Goal: Task Accomplishment & Management: Complete application form

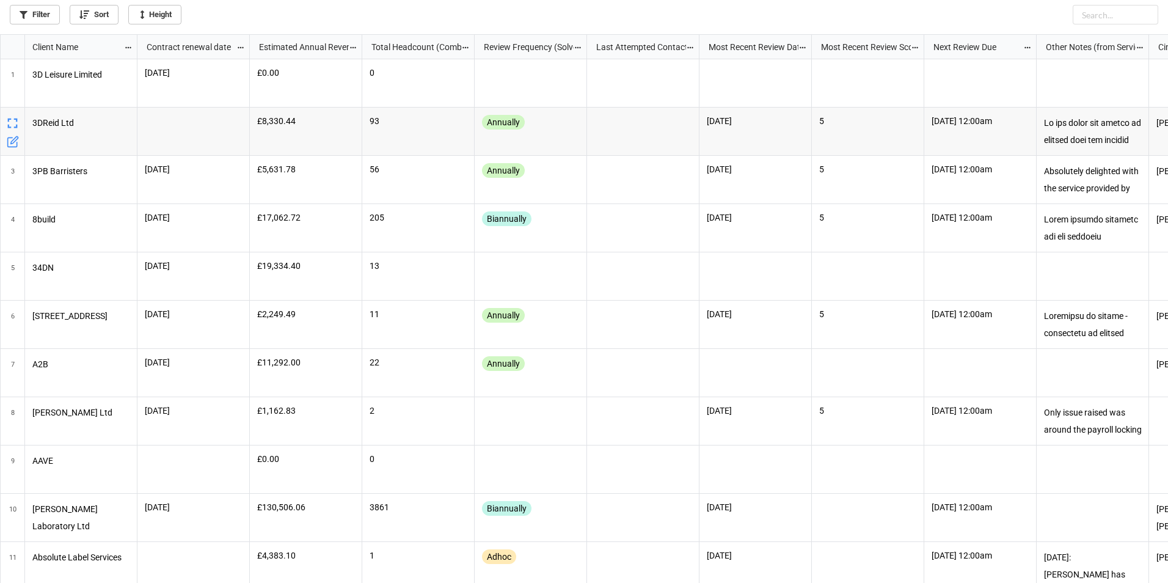
scroll to position [541, 1160]
click at [15, 90] on icon "grid" at bounding box center [13, 92] width 7 height 7
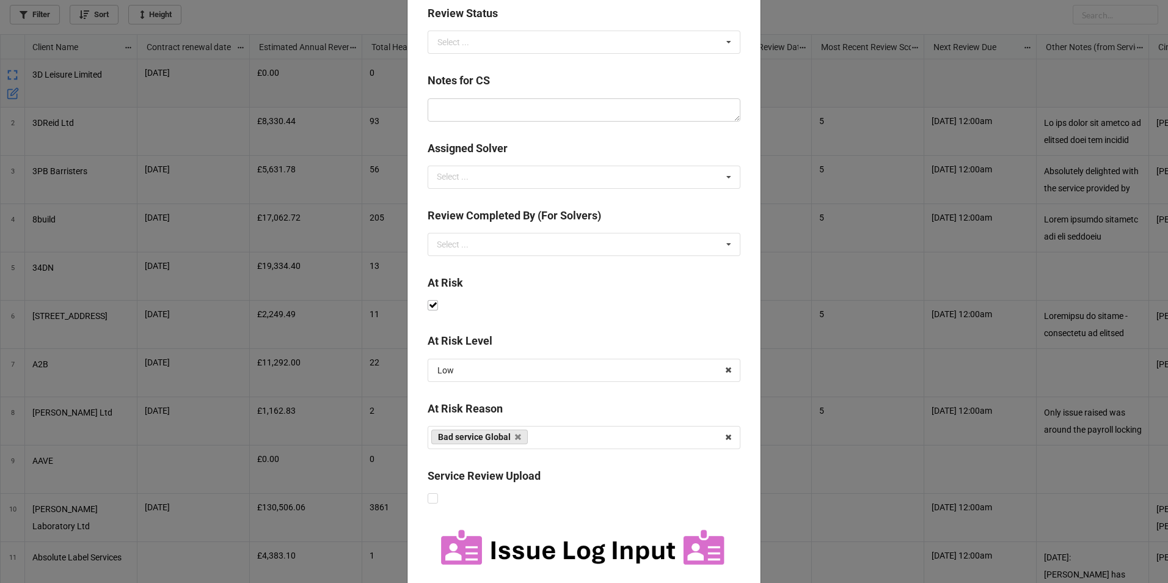
scroll to position [472, 0]
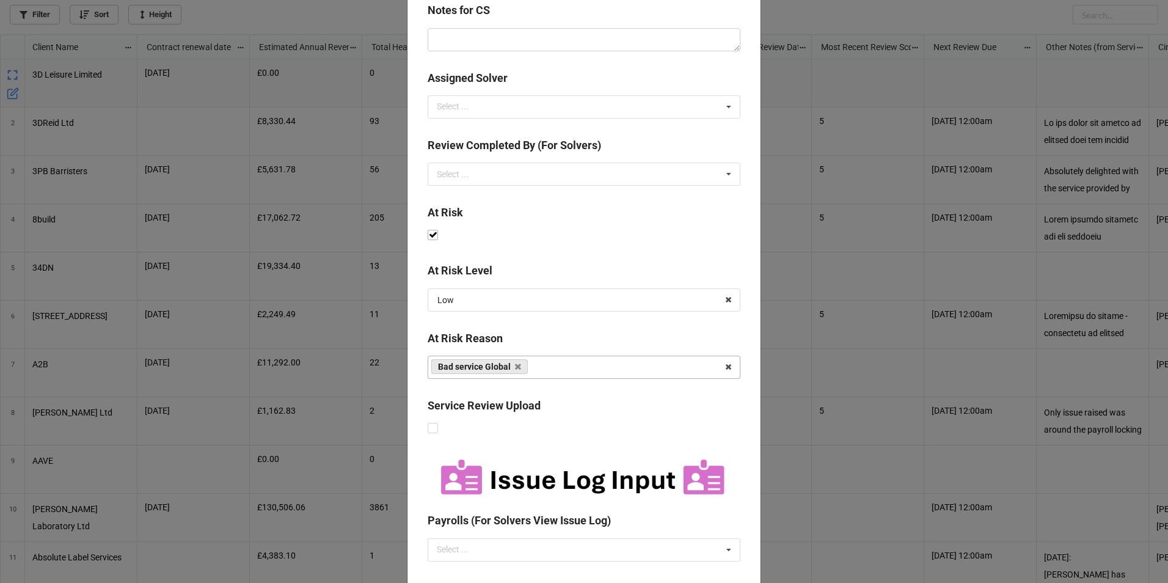
click at [598, 371] on div "Bad service Global Business has been taken over/merged Reviewing Costs Resistan…" at bounding box center [583, 366] width 313 height 23
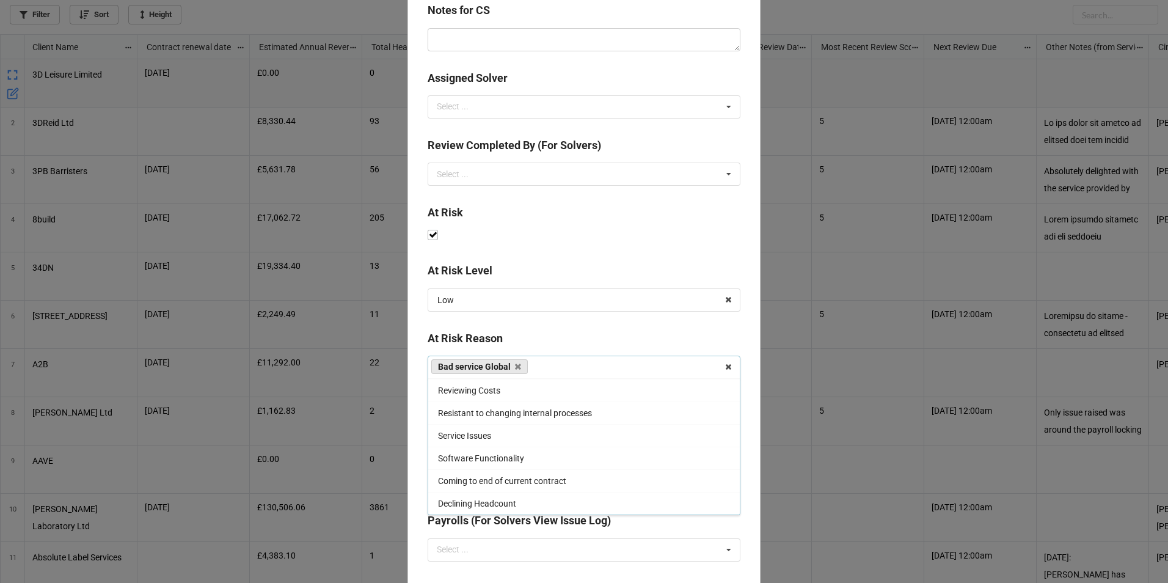
scroll to position [0, 0]
click at [619, 261] on div "Last Attempted Contact ‹ [DATE] › Su Mo Tu We Th Fr Sa 27 28 29 30 31 1 2 3 4 5…" at bounding box center [583, 340] width 353 height 1513
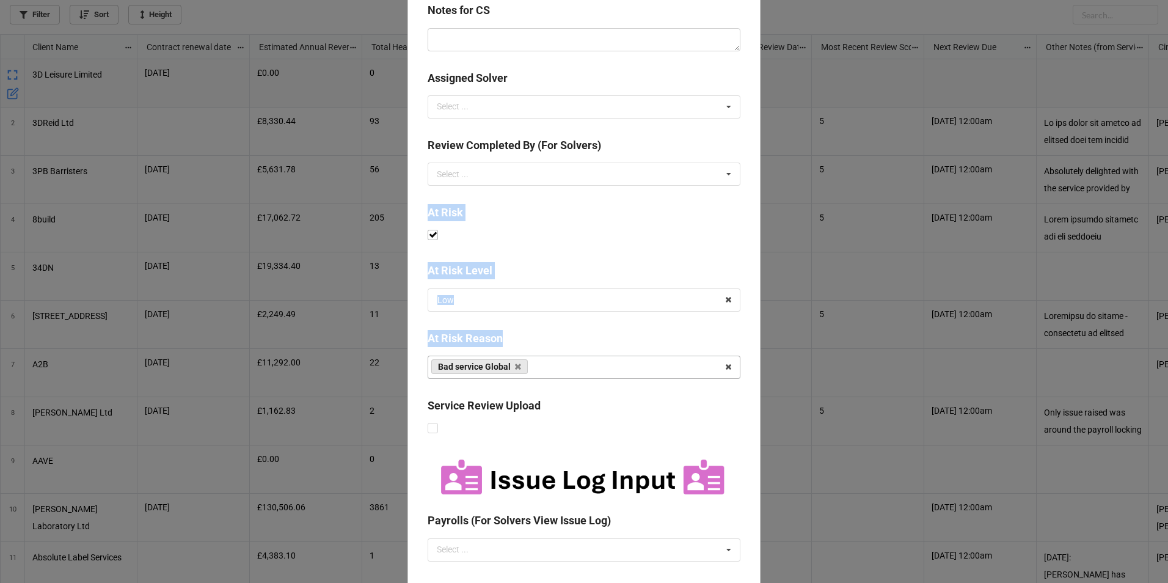
drag, startPoint x: 428, startPoint y: 212, endPoint x: 540, endPoint y: 361, distance: 186.6
click at [540, 363] on div "Last Attempted Contact ‹ [DATE] › Su Mo Tu We Th Fr Sa 27 28 29 30 31 1 2 3 4 5…" at bounding box center [583, 340] width 353 height 1513
click at [540, 353] on div "At Risk Reason" at bounding box center [583, 343] width 313 height 26
drag, startPoint x: 425, startPoint y: 215, endPoint x: 536, endPoint y: 374, distance: 193.8
click at [536, 374] on div "Last Attempted Contact ‹ [DATE] › Su Mo Tu We Th Fr Sa 27 28 29 30 31 1 2 3 4 5…" at bounding box center [583, 340] width 353 height 1513
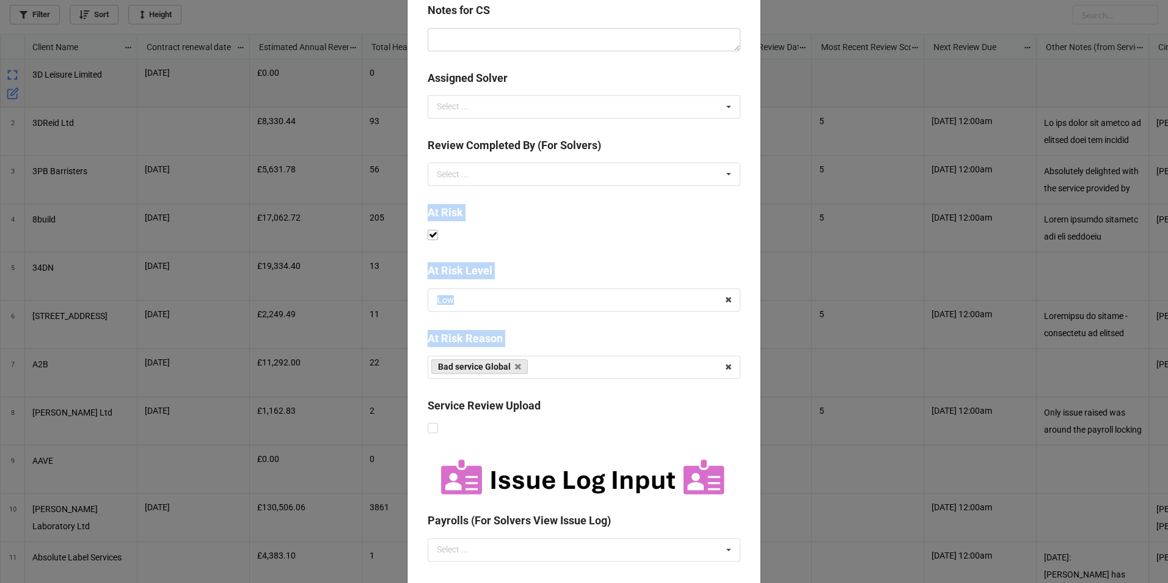
drag, startPoint x: 536, startPoint y: 374, endPoint x: 543, endPoint y: 338, distance: 36.6
click at [543, 338] on b "At Risk Reason" at bounding box center [583, 340] width 313 height 21
click at [556, 297] on input "text" at bounding box center [584, 300] width 311 height 22
click at [616, 431] on div "Service Review Upload" at bounding box center [583, 417] width 313 height 40
click at [579, 372] on div "Bad service Global Business has been taken over/merged Reviewing Costs Resistan…" at bounding box center [583, 366] width 313 height 23
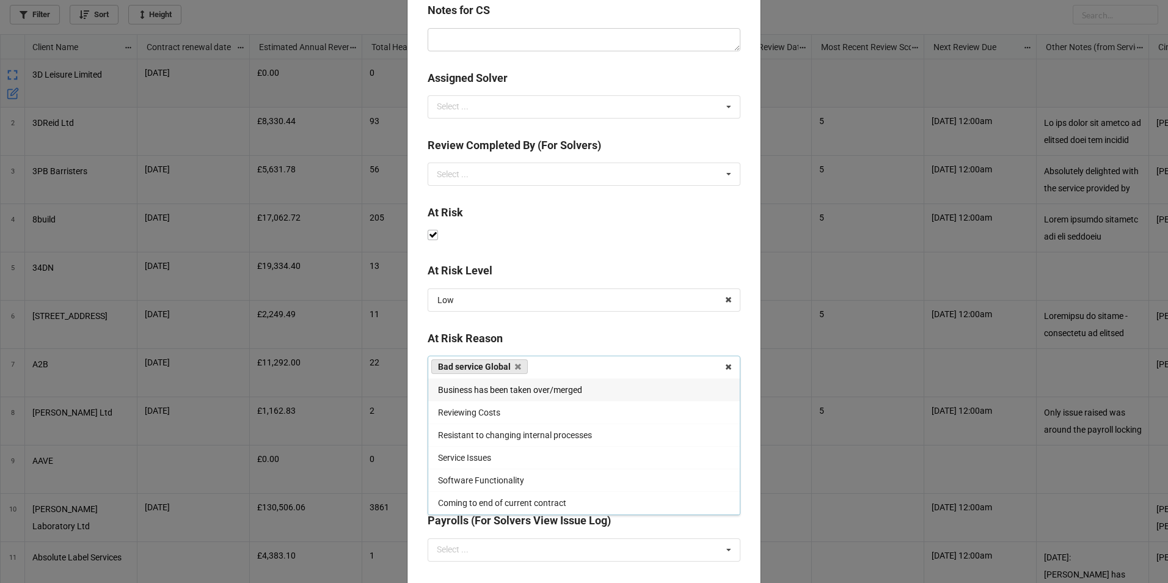
click at [599, 342] on b "At Risk Reason" at bounding box center [583, 340] width 313 height 21
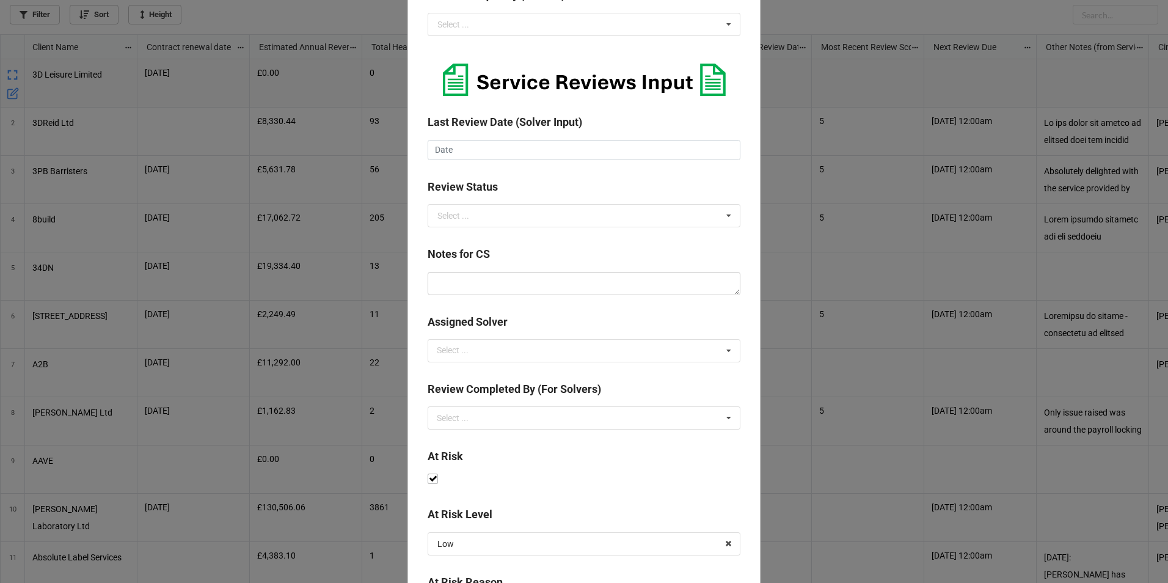
scroll to position [106, 0]
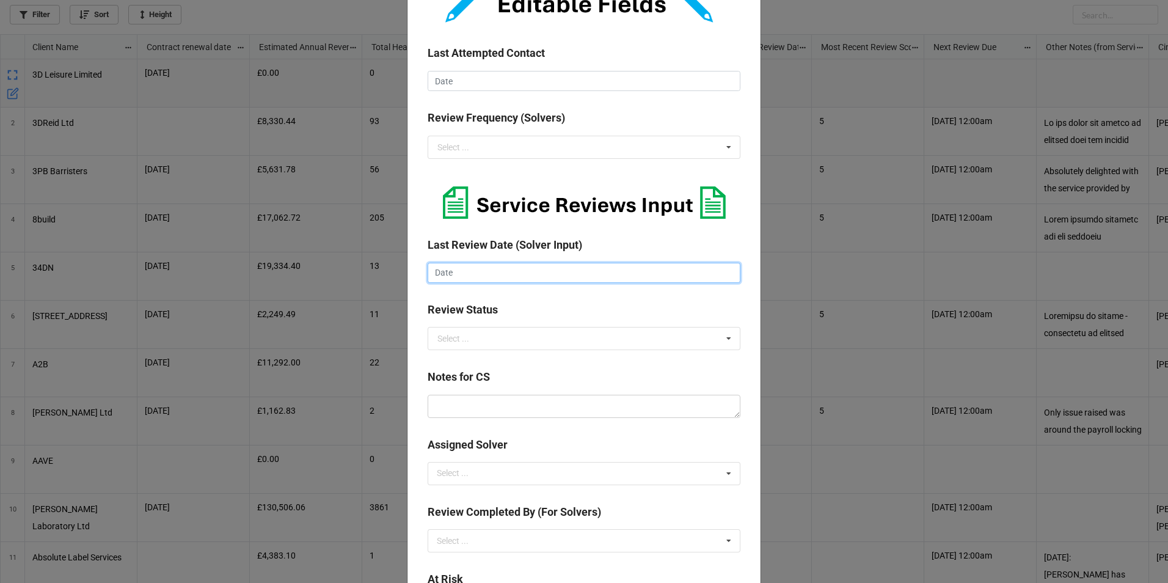
click at [466, 273] on input "text" at bounding box center [583, 273] width 313 height 21
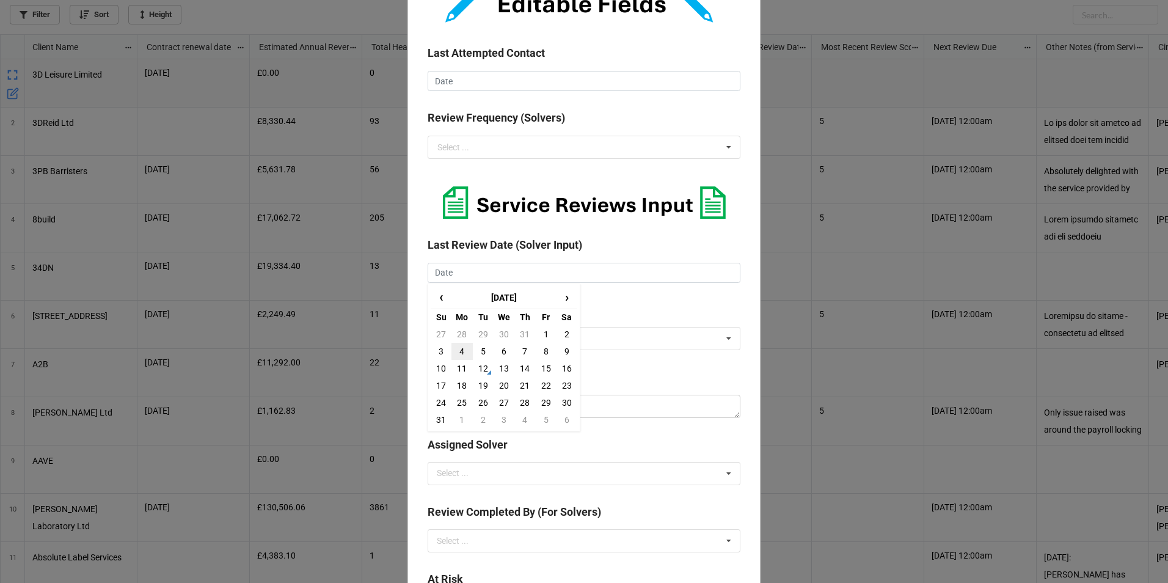
click at [464, 349] on td "4" at bounding box center [461, 351] width 21 height 17
type input "[DATE]"
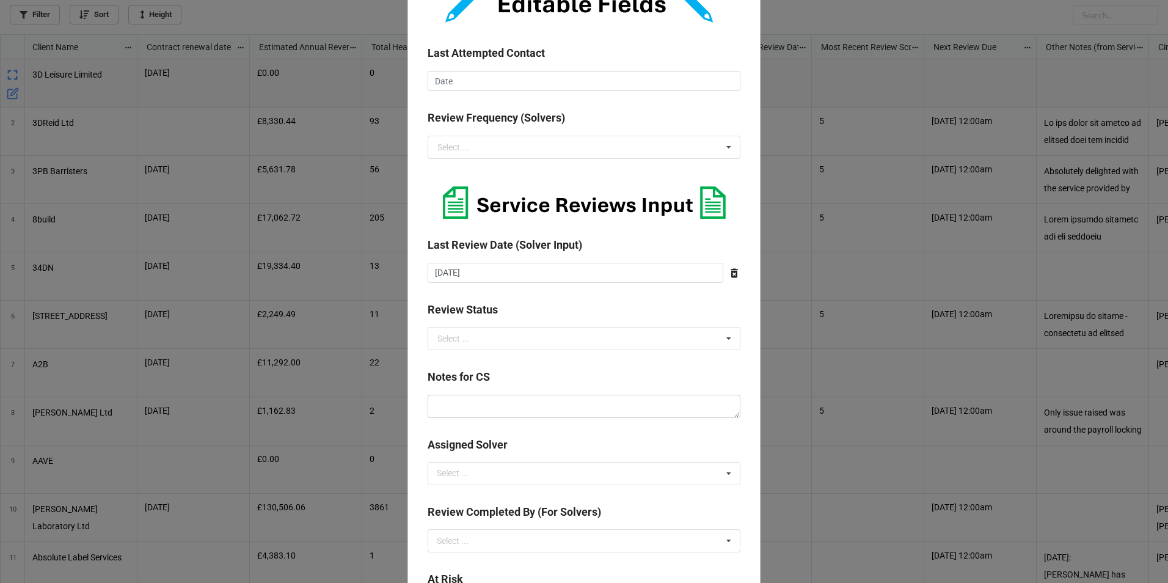
click at [476, 319] on b "Review Status" at bounding box center [583, 311] width 313 height 21
click at [473, 348] on input "text" at bounding box center [584, 338] width 311 height 22
click at [484, 396] on div "Declined" at bounding box center [583, 405] width 311 height 23
click at [479, 408] on textarea at bounding box center [583, 405] width 313 height 23
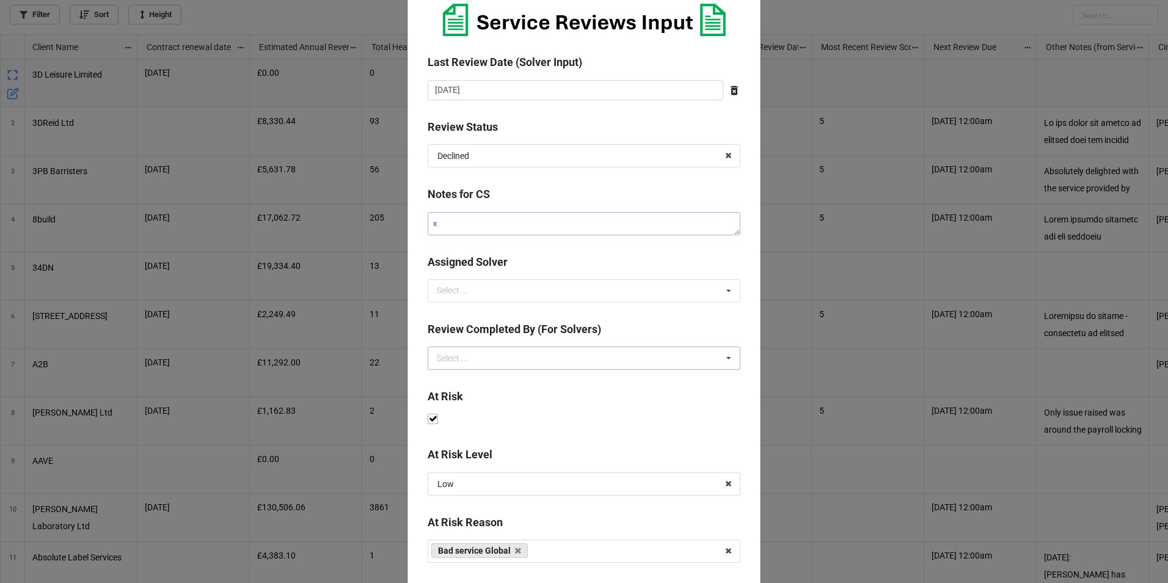
scroll to position [289, 0]
type textarea "x"
click at [491, 279] on div "Select ... [PERSON_NAME] - CS [PERSON_NAME] - CS [PERSON_NAME] - CS [PERSON_NAM…" at bounding box center [583, 289] width 313 height 23
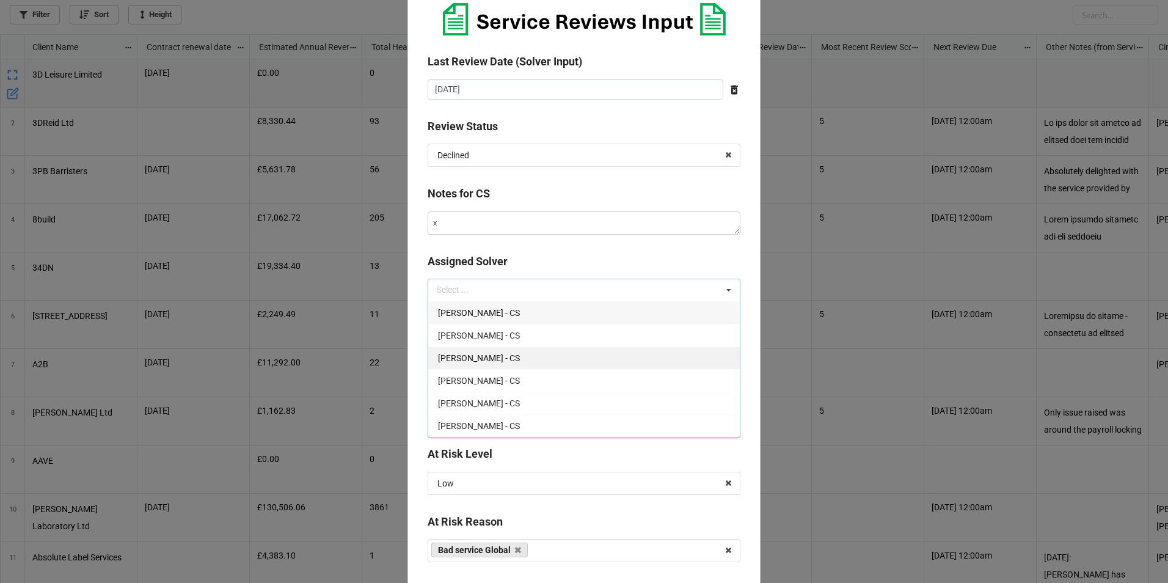
click at [490, 357] on span "[PERSON_NAME] - CS" at bounding box center [479, 358] width 82 height 10
click at [491, 368] on div "[PERSON_NAME] - CS" at bounding box center [583, 357] width 311 height 23
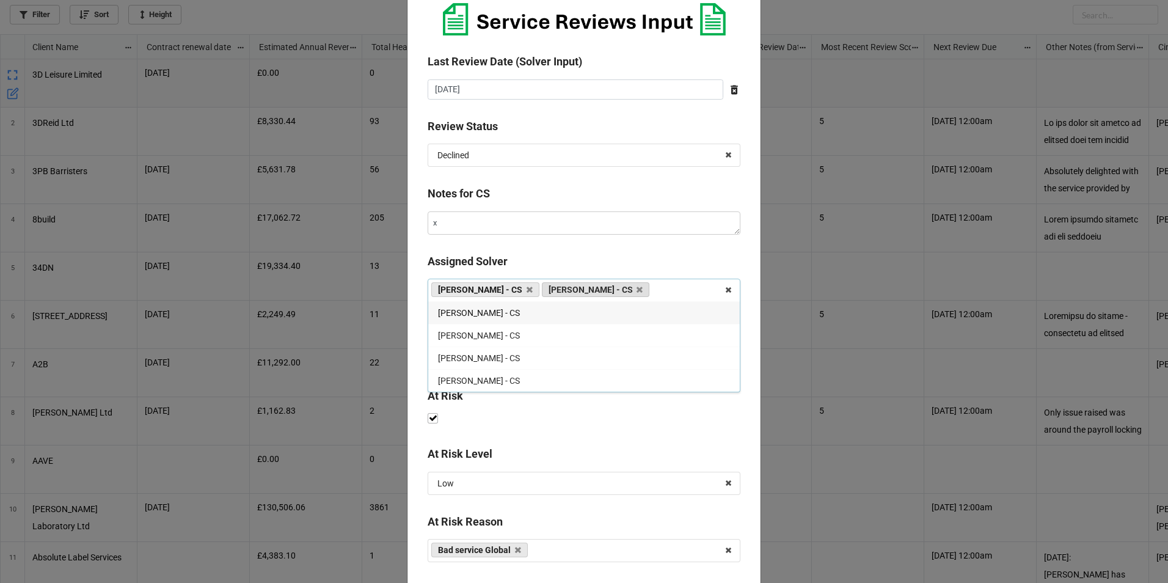
click at [606, 291] on link "[PERSON_NAME] - CS" at bounding box center [596, 289] width 108 height 15
click at [636, 289] on icon at bounding box center [639, 290] width 6 height 8
click at [601, 255] on b "Assigned Solver" at bounding box center [583, 263] width 313 height 21
click at [494, 347] on div "Select ... [PERSON_NAME] - CS [PERSON_NAME] - CS [PERSON_NAME] - CS [PERSON_NAM…" at bounding box center [583, 357] width 313 height 23
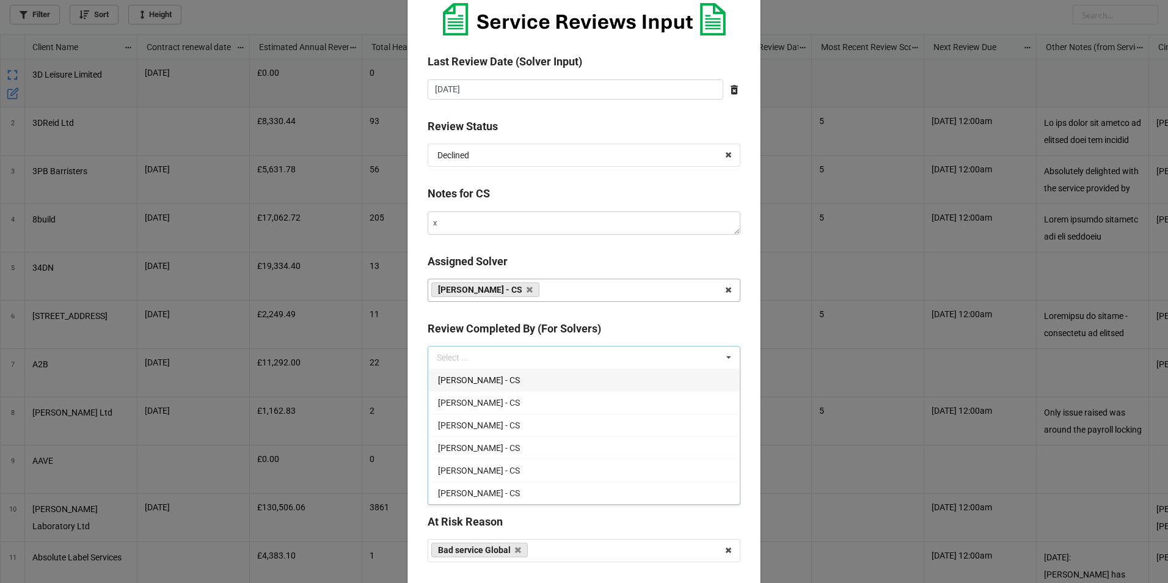
click at [494, 387] on div "[PERSON_NAME] - CS" at bounding box center [583, 379] width 311 height 23
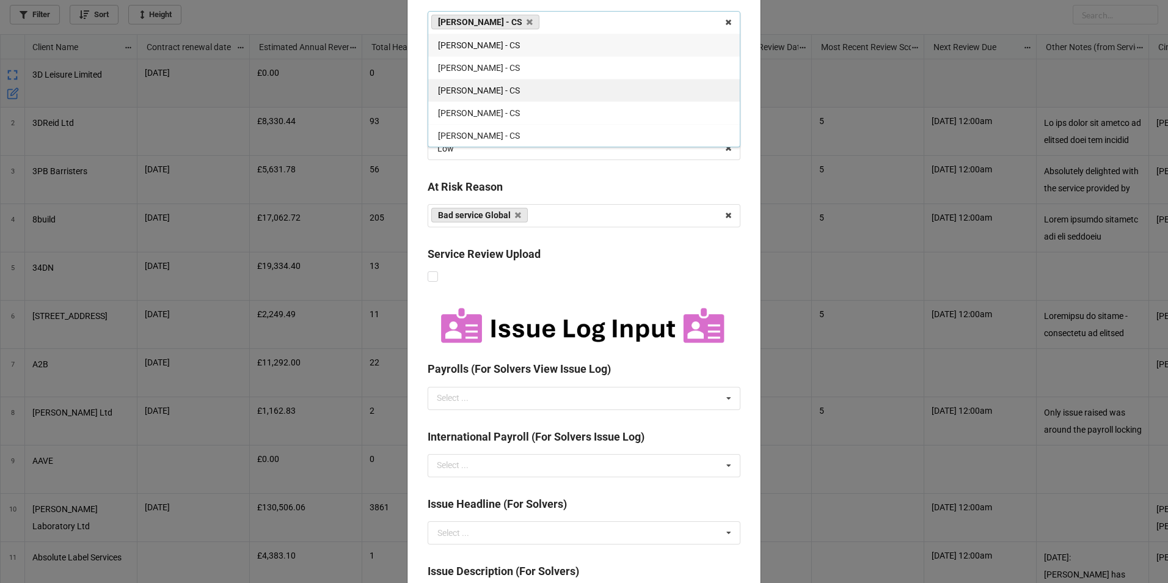
scroll to position [472, 0]
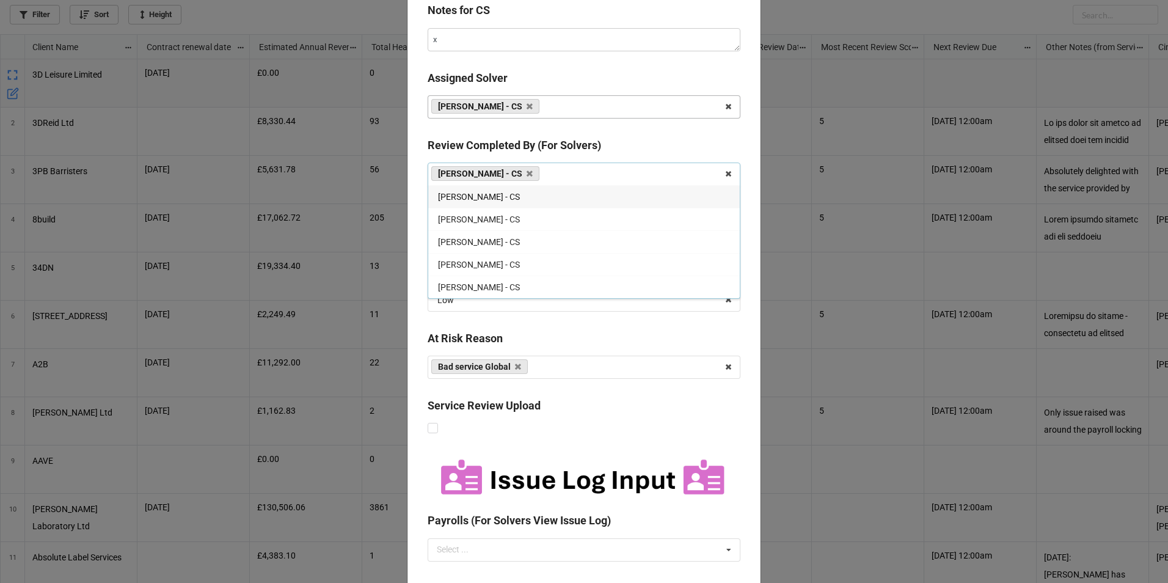
click at [612, 133] on div "Last Attempted Contact ‹ [DATE] › Su Mo Tu We Th Fr Sa 27 28 29 30 31 1 2 3 4 5…" at bounding box center [583, 340] width 353 height 1513
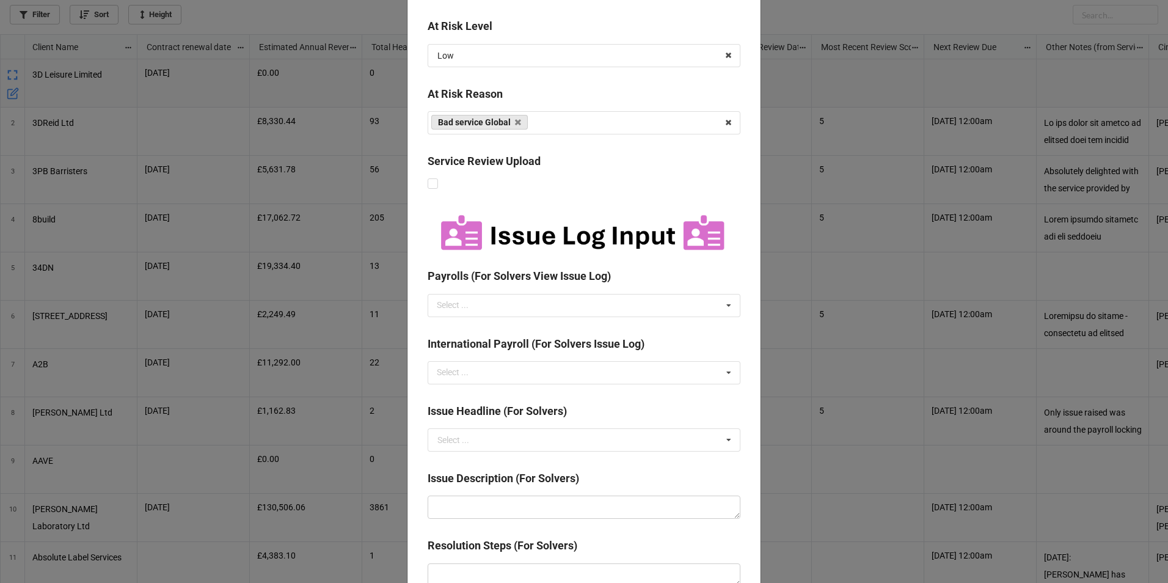
scroll to position [1083, 0]
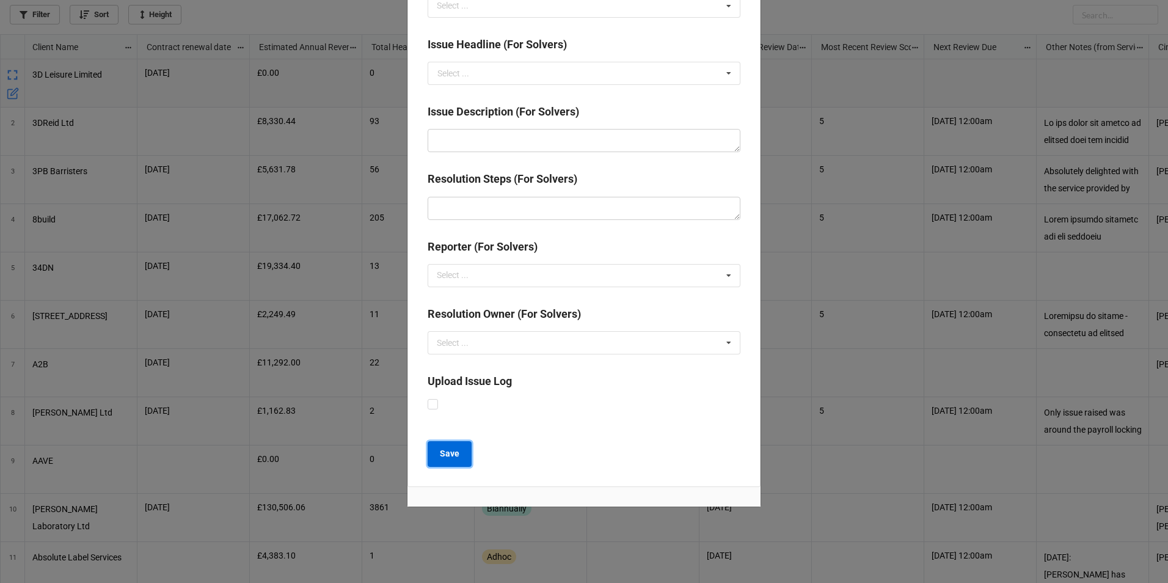
click at [437, 444] on button "Save" at bounding box center [449, 454] width 44 height 26
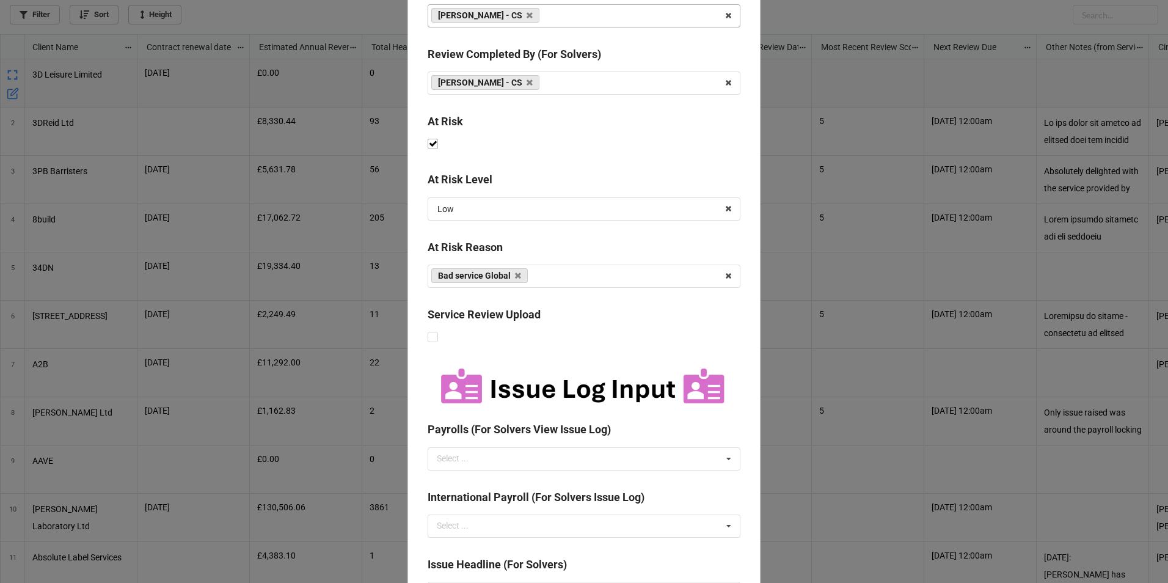
scroll to position [594, 0]
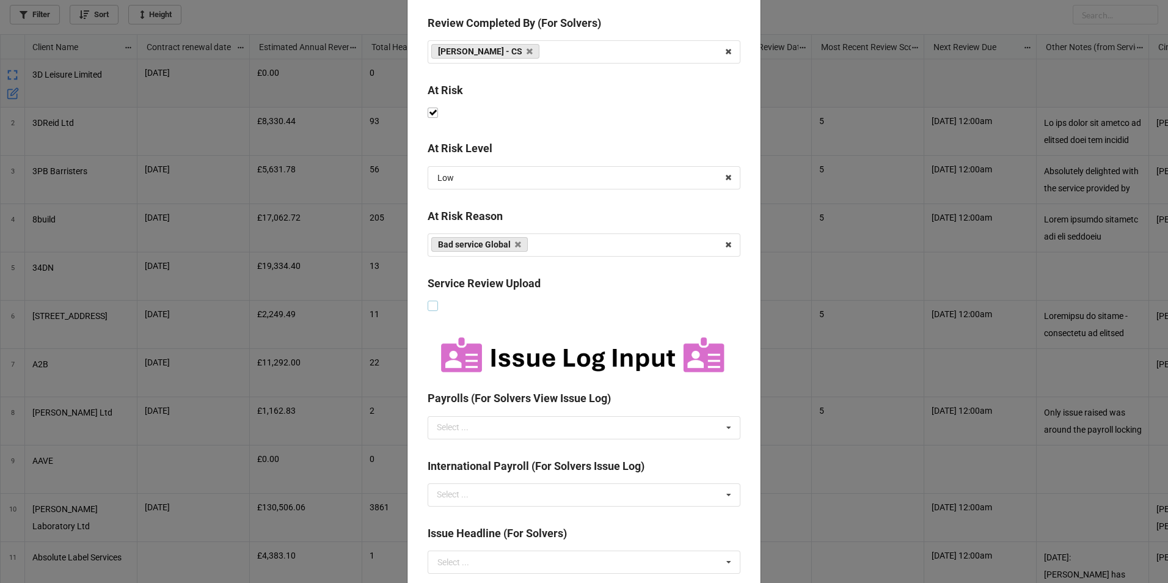
click at [431, 300] on label at bounding box center [432, 300] width 10 height 0
checkbox input "true"
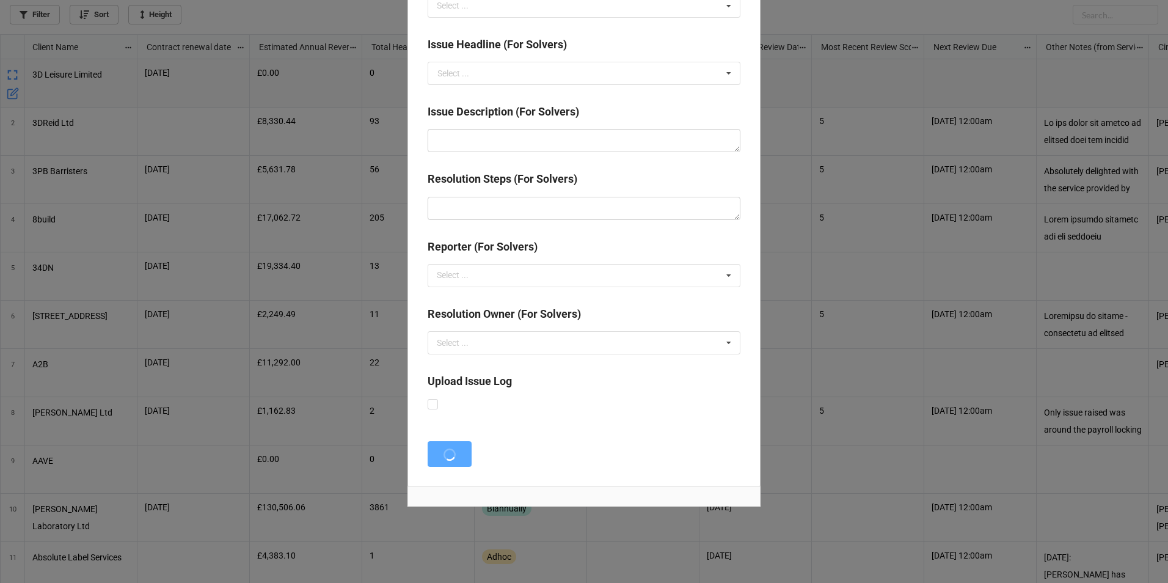
click at [454, 454] on p "0" at bounding box center [417, 458] width 97 height 12
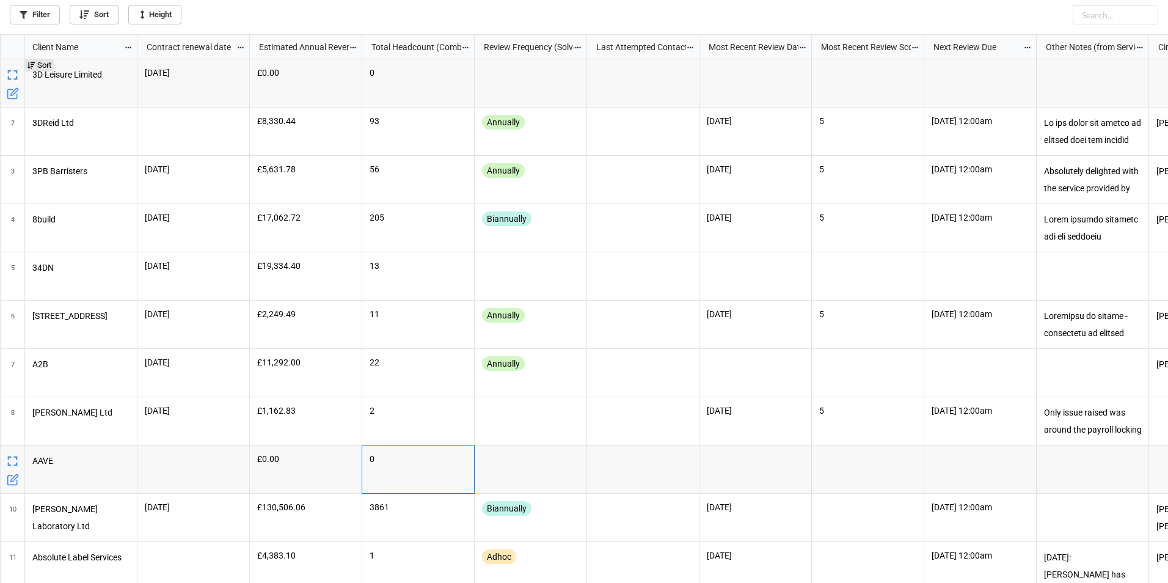
click at [11, 76] on icon "grid" at bounding box center [12, 75] width 17 height 17
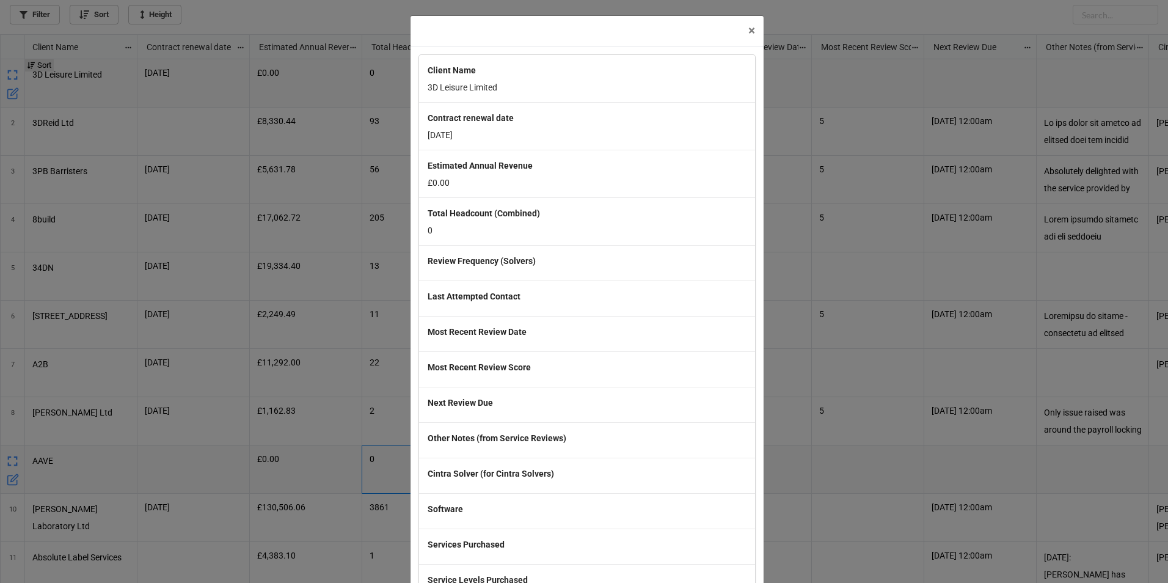
click at [134, 95] on div "× Close Client Name 3D Leisure Limited Contract renewal date [DATE] Estimated A…" at bounding box center [584, 291] width 1168 height 583
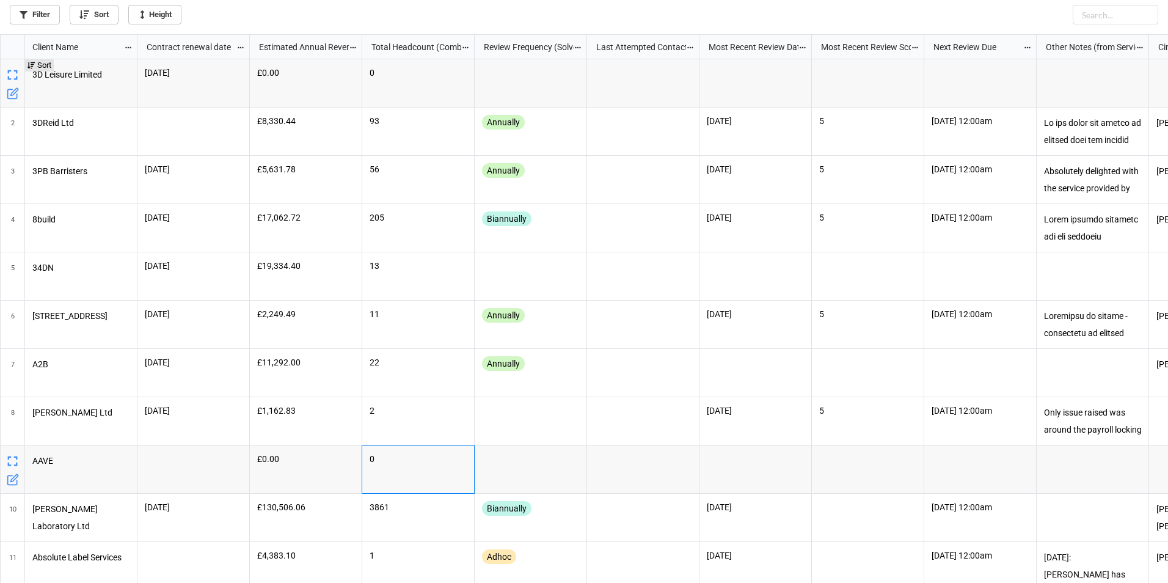
click at [16, 98] on icon "grid" at bounding box center [11, 93] width 9 height 9
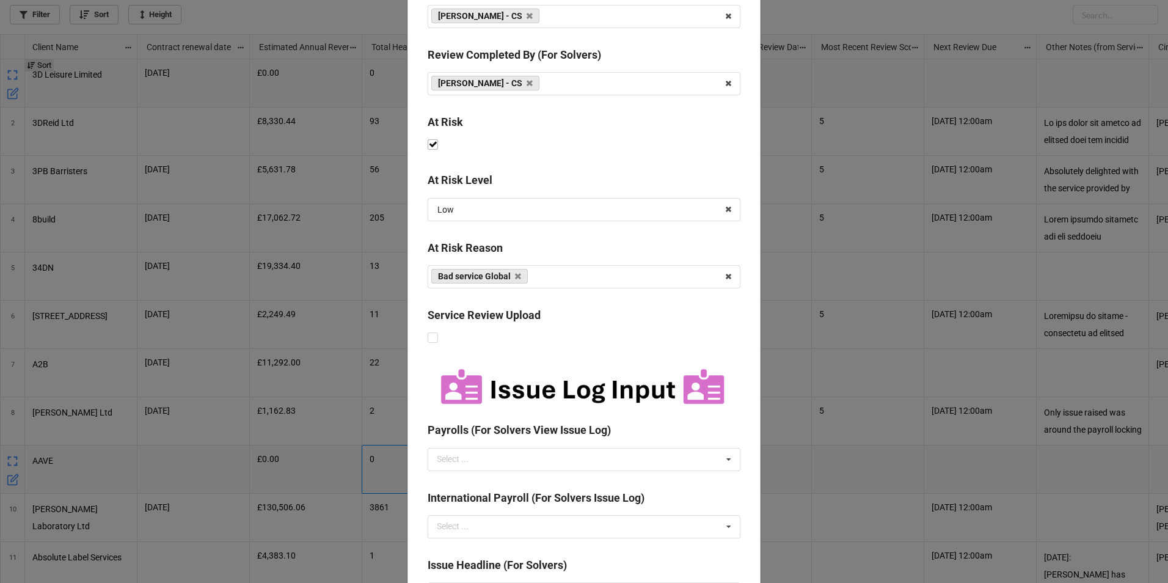
scroll to position [427, 0]
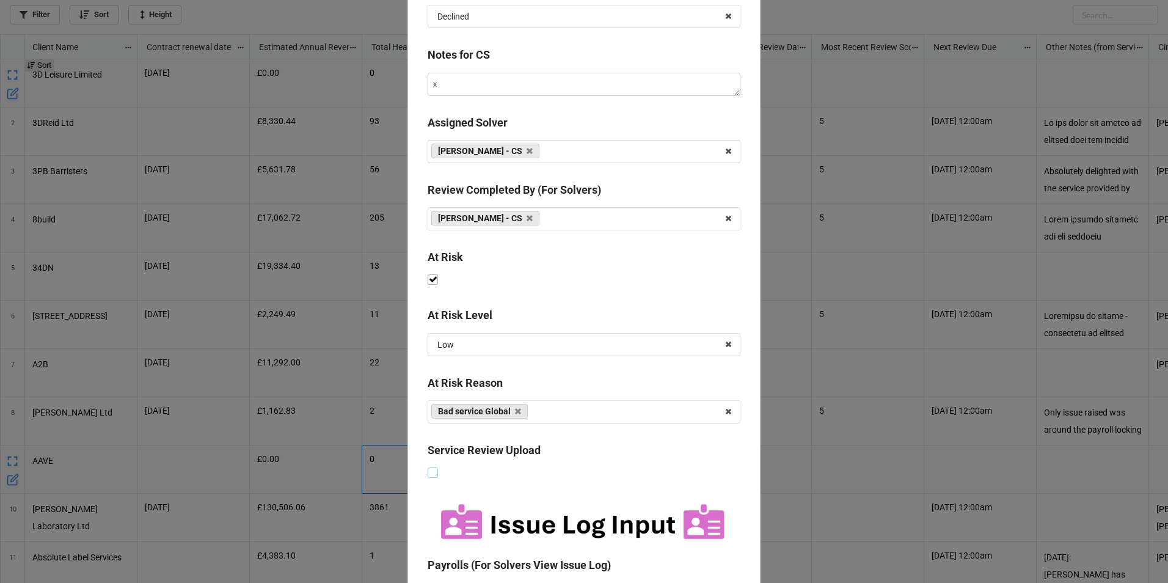
click at [427, 467] on label at bounding box center [432, 467] width 10 height 0
checkbox input "true"
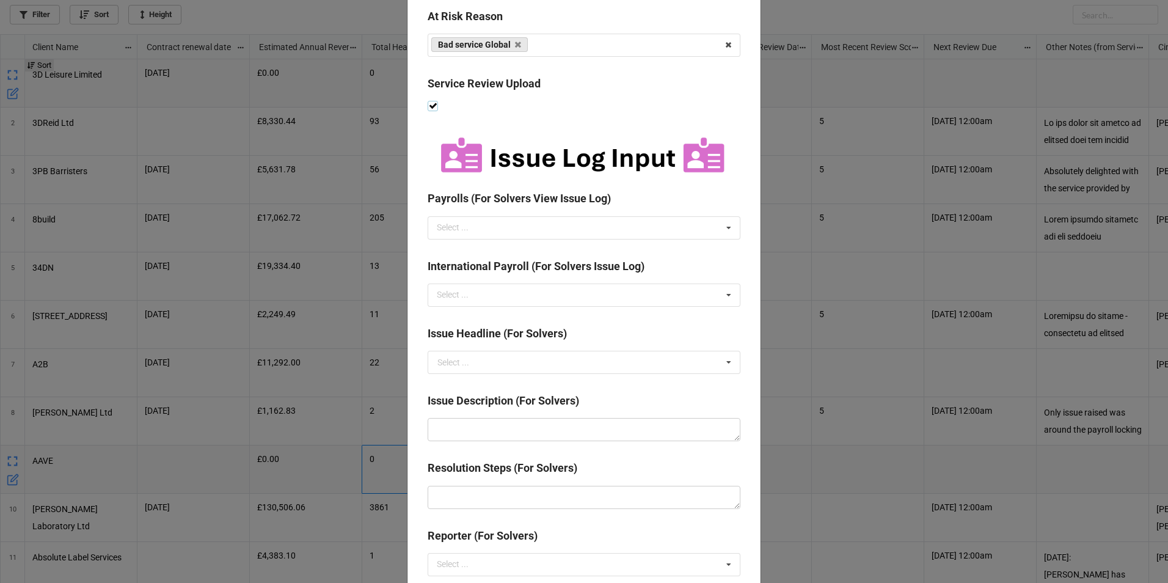
scroll to position [1083, 0]
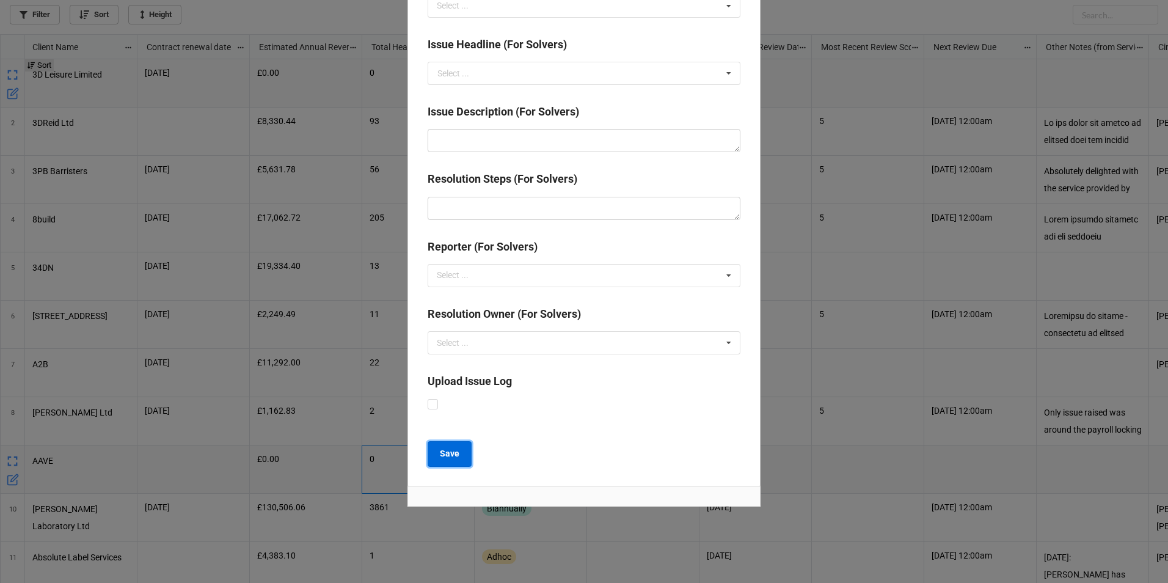
click at [435, 456] on button "Save" at bounding box center [449, 454] width 44 height 26
